Goal: Task Accomplishment & Management: Use online tool/utility

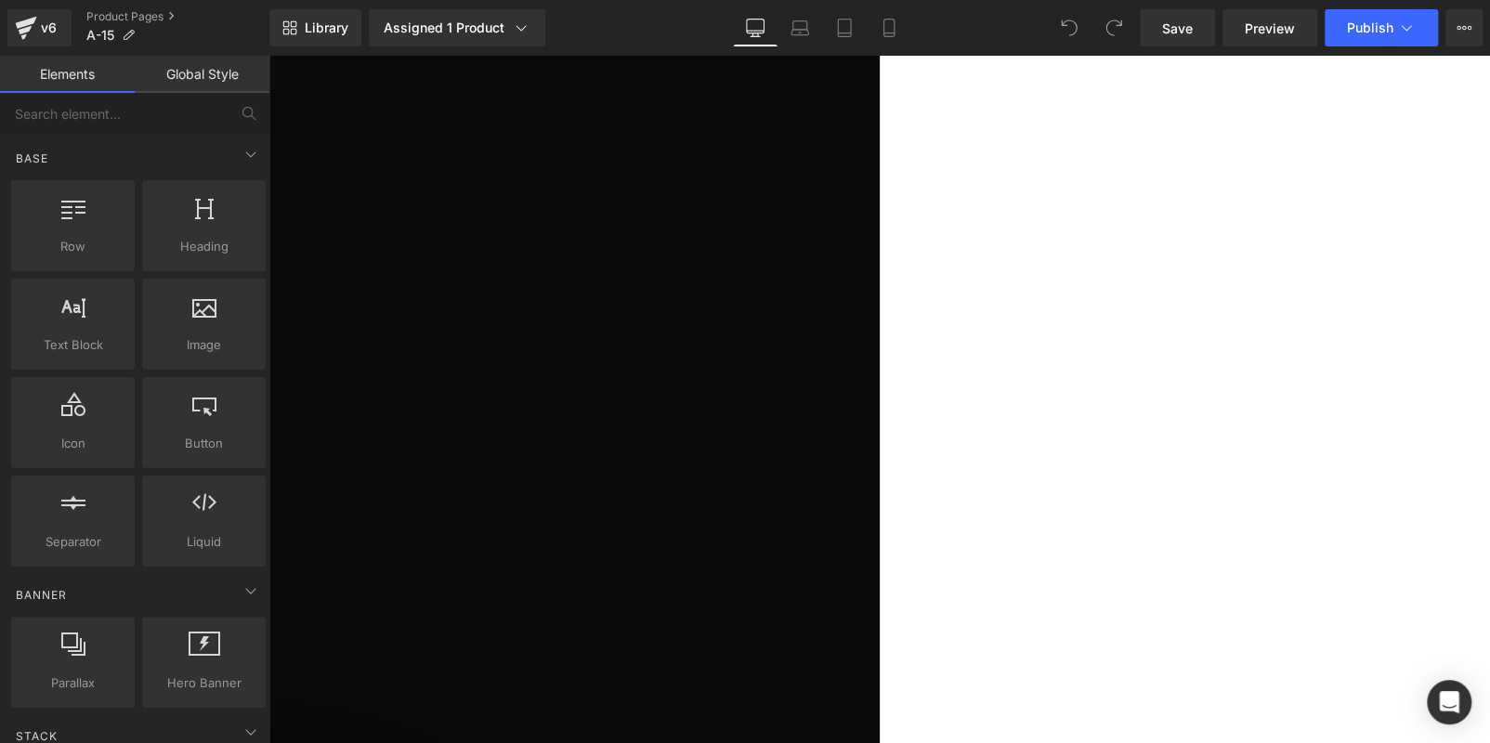
scroll to position [278, 0]
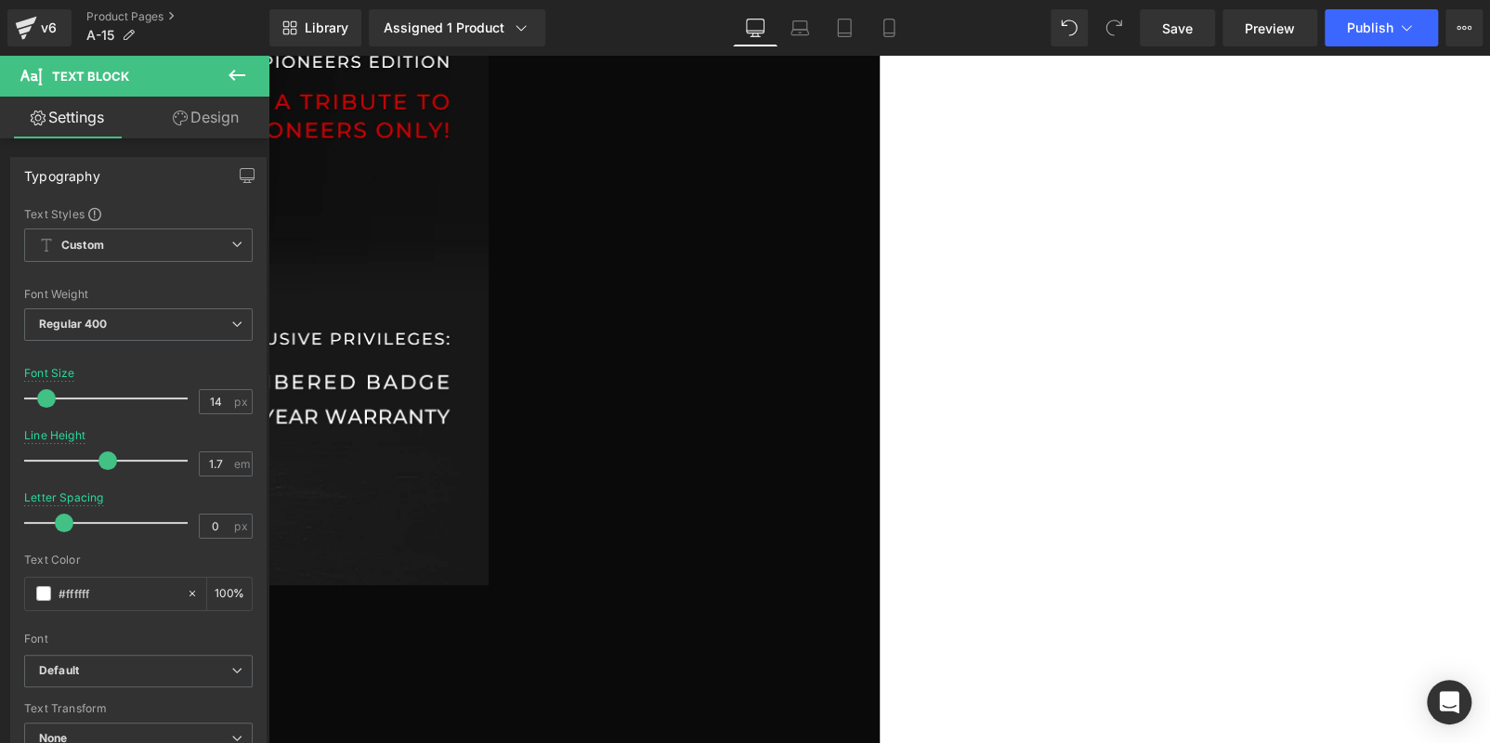
scroll to position [38162, 0]
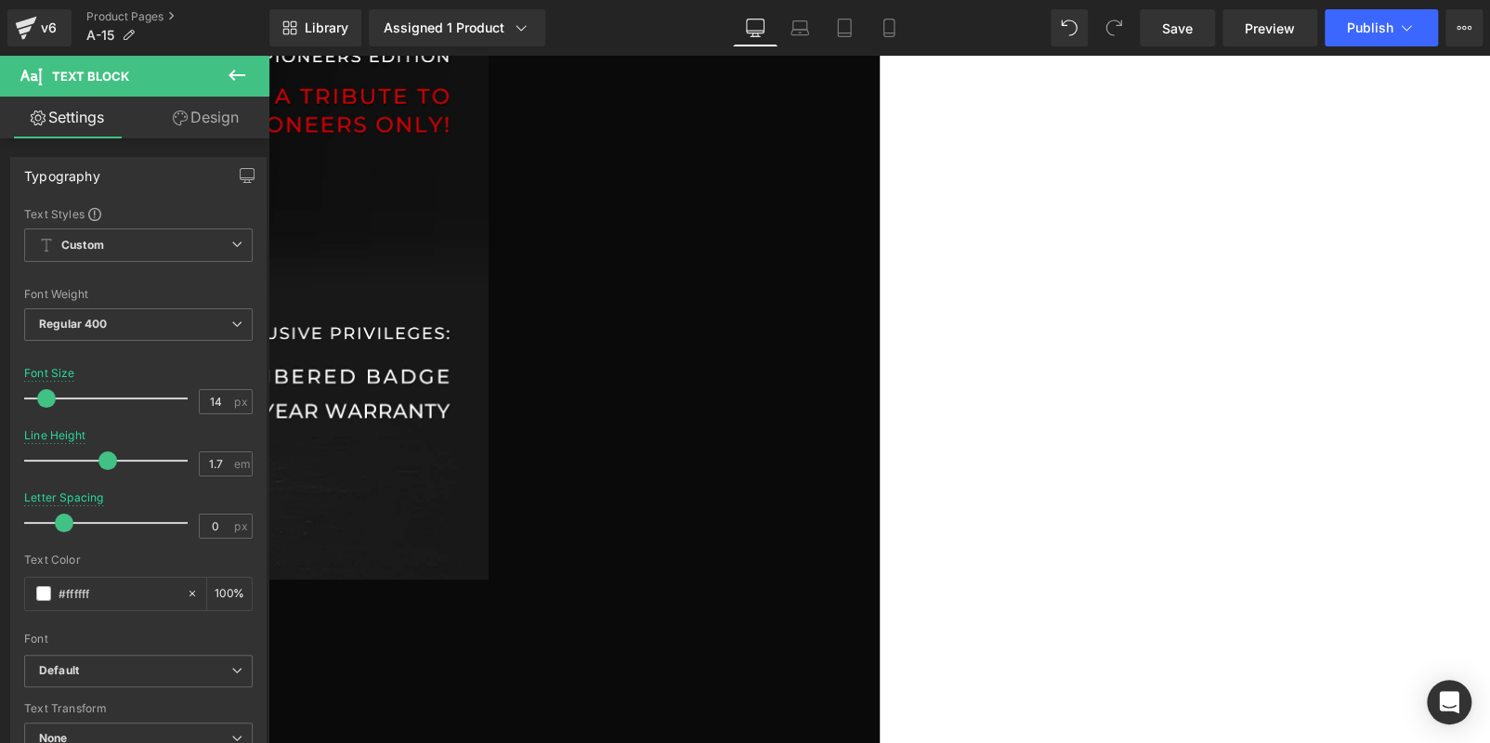
click at [1380, 23] on span "Publish" at bounding box center [1370, 27] width 46 height 15
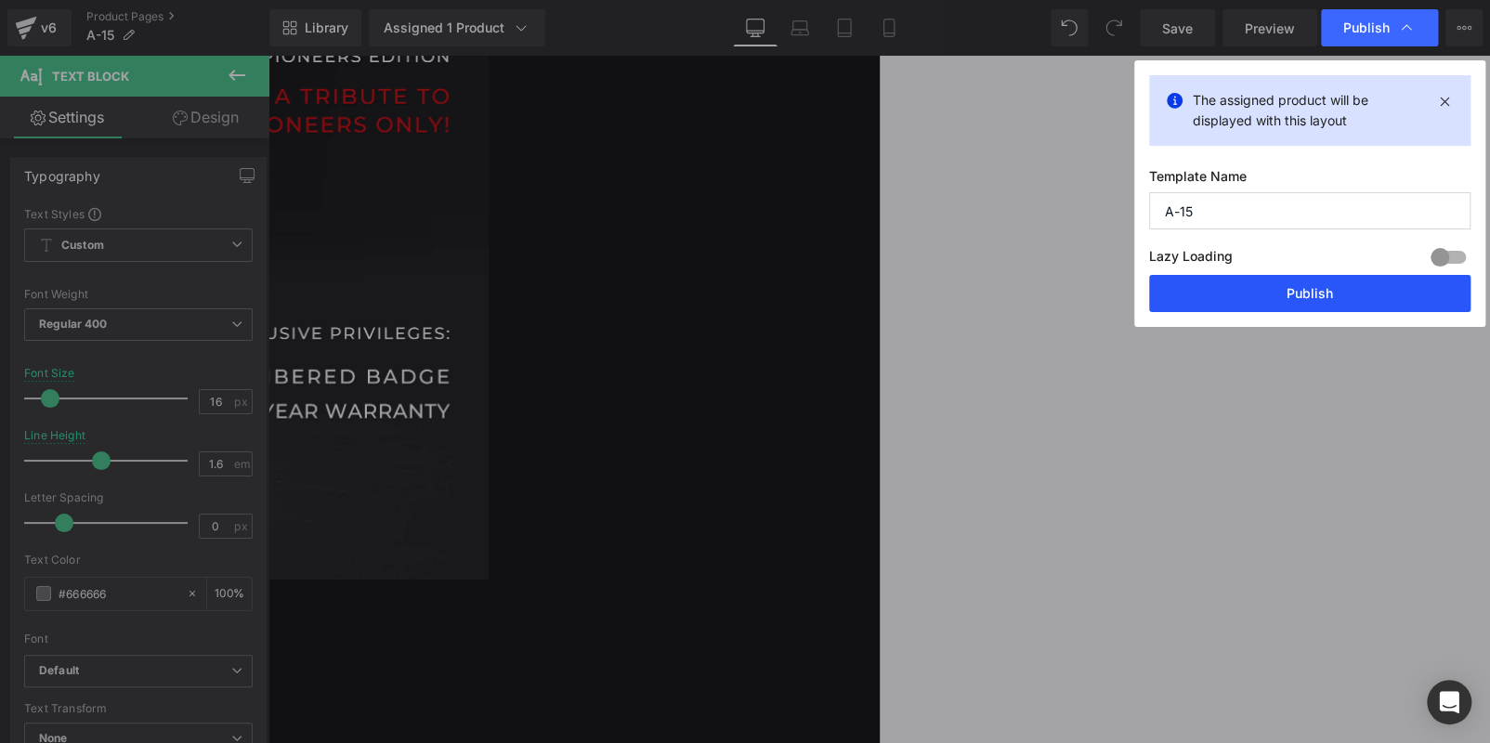
click at [1344, 294] on button "Publish" at bounding box center [1309, 293] width 321 height 37
